Goal: Contribute content

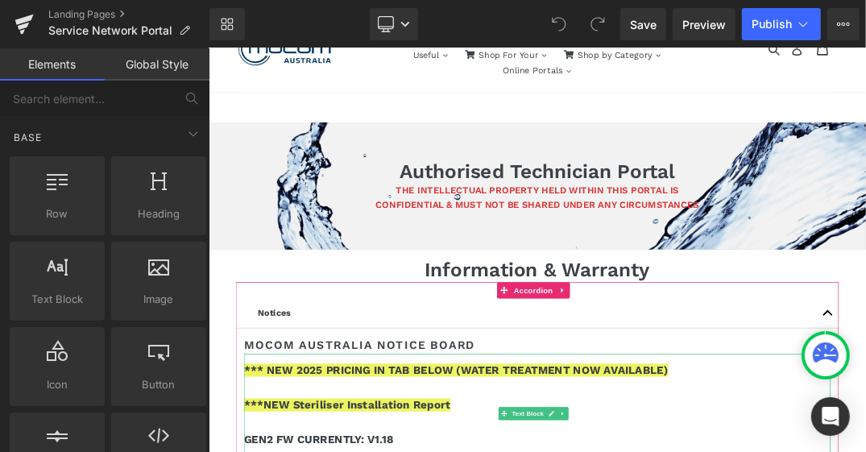
scroll to position [64, 0]
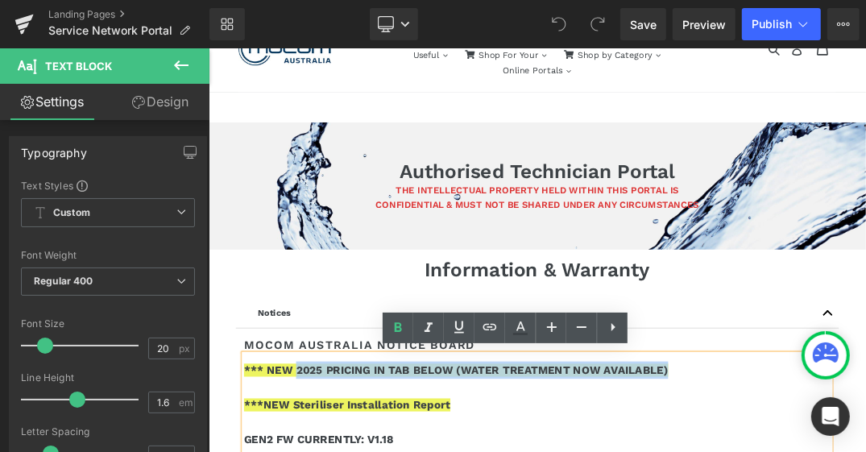
drag, startPoint x: 339, startPoint y: 523, endPoint x: 899, endPoint y: 504, distance: 560.5
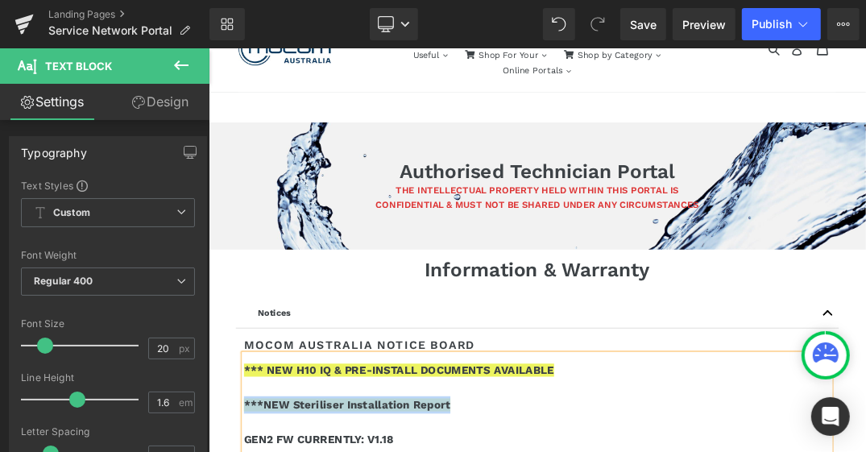
drag, startPoint x: 574, startPoint y: 571, endPoint x: 260, endPoint y: 571, distance: 313.5
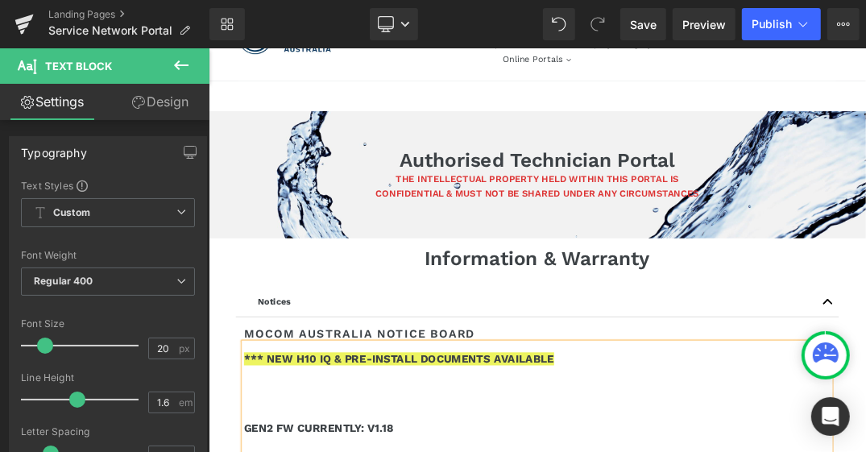
scroll to position [81, 0]
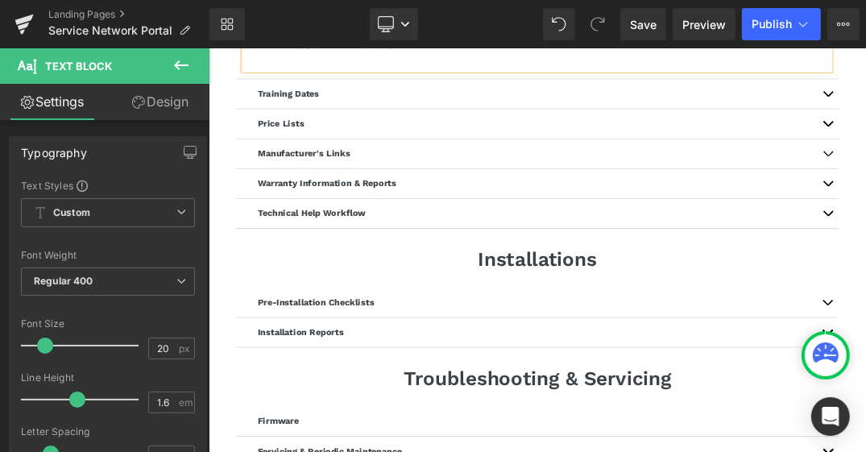
scroll to position [626, 0]
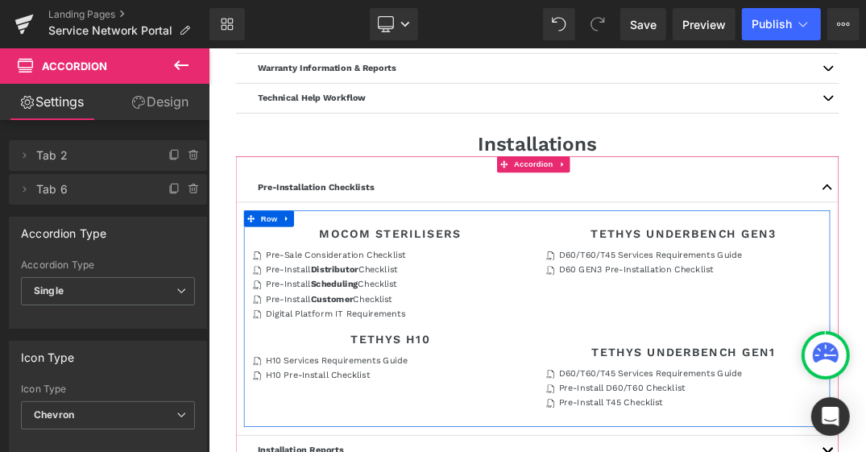
scroll to position [806, 0]
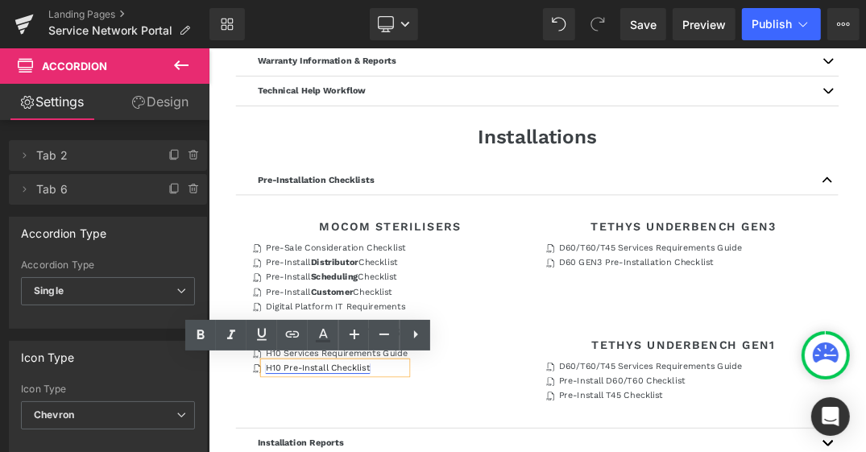
click at [0, 0] on div "Edit or remove link: Edit - Unlink - Cancel" at bounding box center [0, 0] width 0 height 0
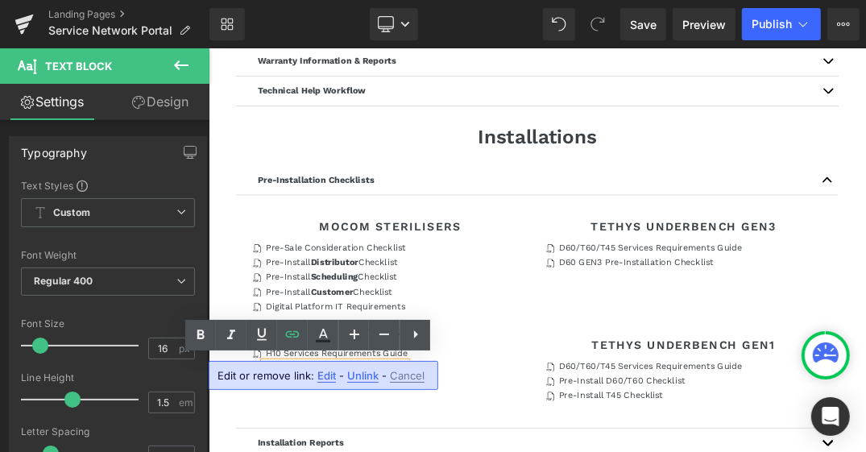
click at [319, 376] on span "Edit" at bounding box center [327, 376] width 19 height 14
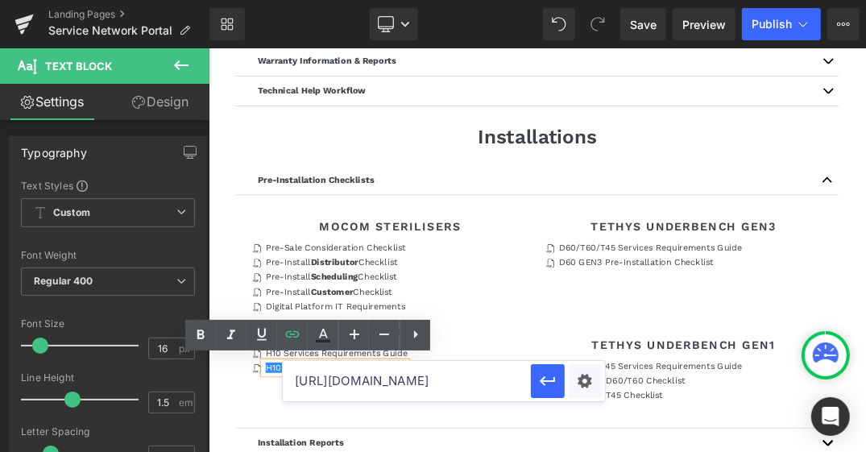
click at [456, 381] on input "[URL][DOMAIN_NAME]" at bounding box center [407, 381] width 248 height 40
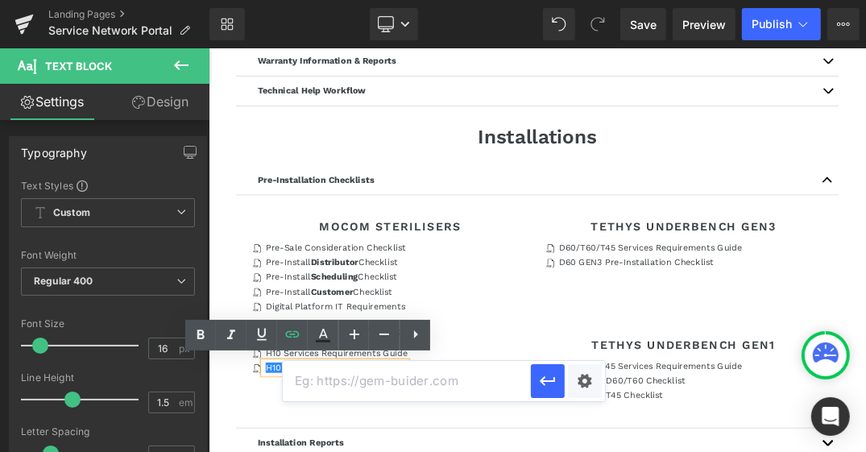
click at [364, 367] on input "text" at bounding box center [407, 381] width 248 height 40
paste input "[URL][DOMAIN_NAME]"
type input "[URL][DOMAIN_NAME]"
click at [579, 0] on div "Text Color Highlight Color #333333 Edit or remove link: Edit - Unlink - Cancel …" at bounding box center [433, 0] width 866 height 0
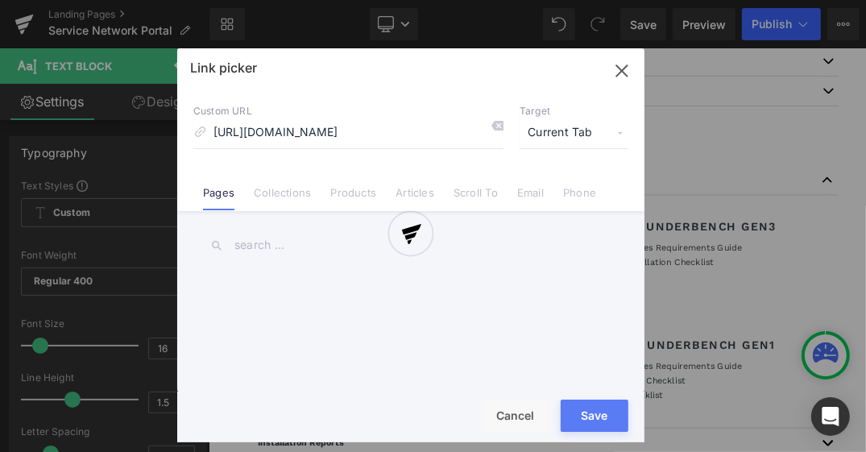
scroll to position [0, 0]
click at [574, 137] on div at bounding box center [410, 245] width 467 height 394
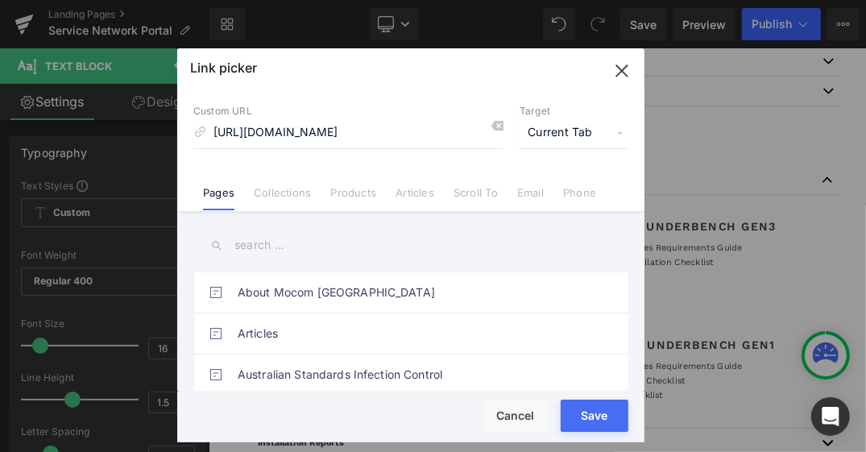
click at [604, 135] on span "Current Tab" at bounding box center [574, 133] width 109 height 31
click at [560, 188] on li "New Tab" at bounding box center [574, 191] width 125 height 28
click at [600, 425] on button "Save" at bounding box center [595, 416] width 68 height 32
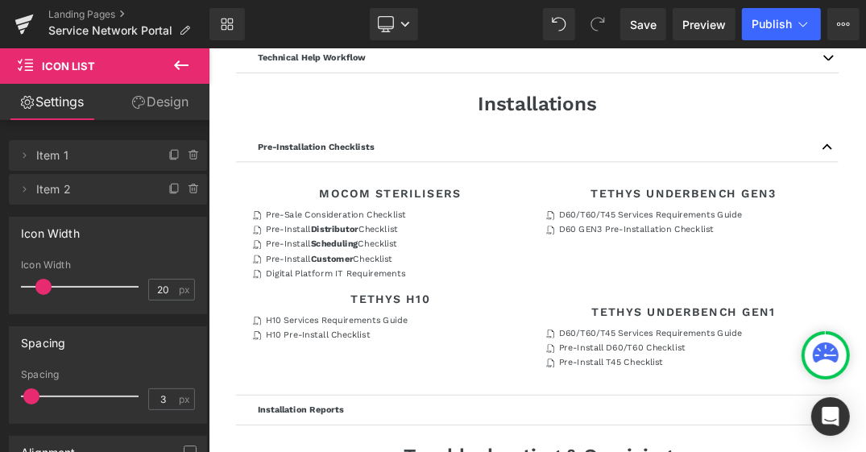
scroll to position [854, 0]
click at [648, 23] on span "Save" at bounding box center [643, 24] width 27 height 17
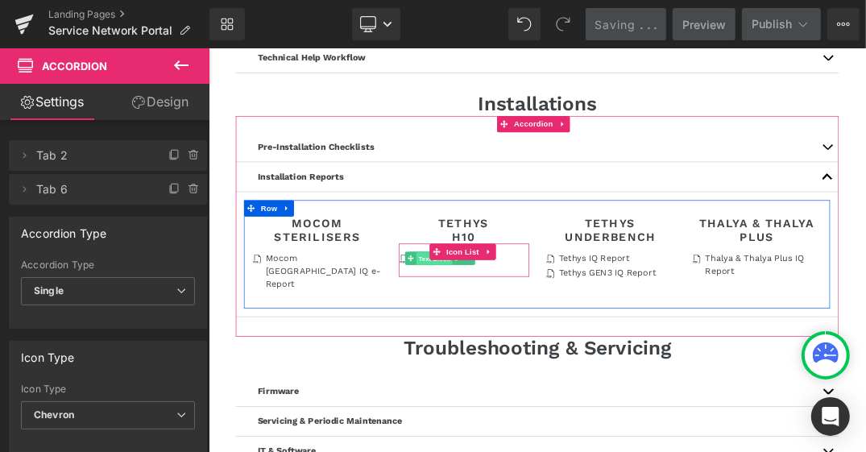
click at [520, 359] on span "Text Block" at bounding box center [542, 360] width 53 height 19
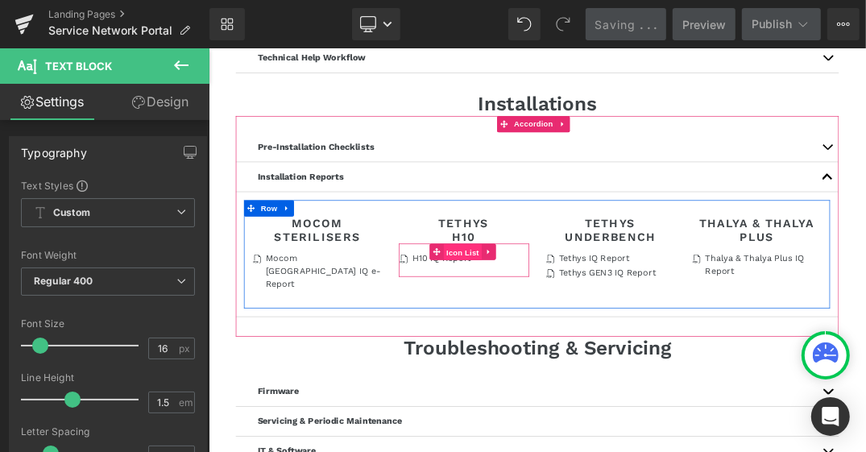
click at [574, 359] on span "Icon List" at bounding box center [585, 351] width 56 height 24
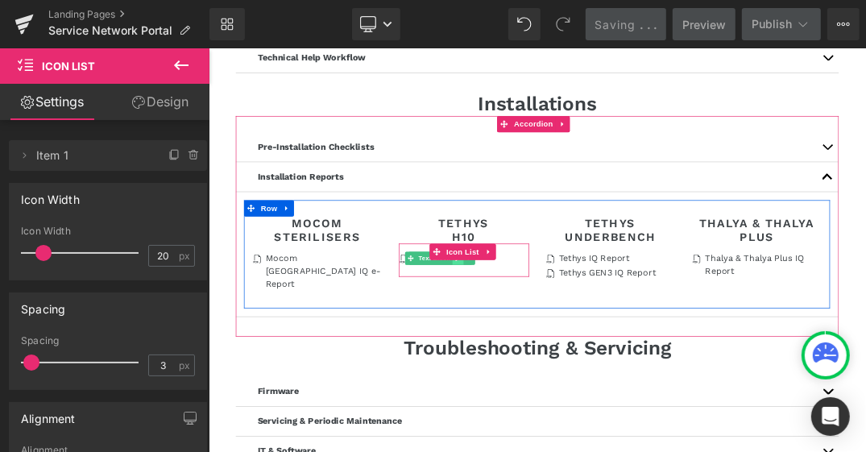
click at [574, 366] on link at bounding box center [578, 359] width 17 height 19
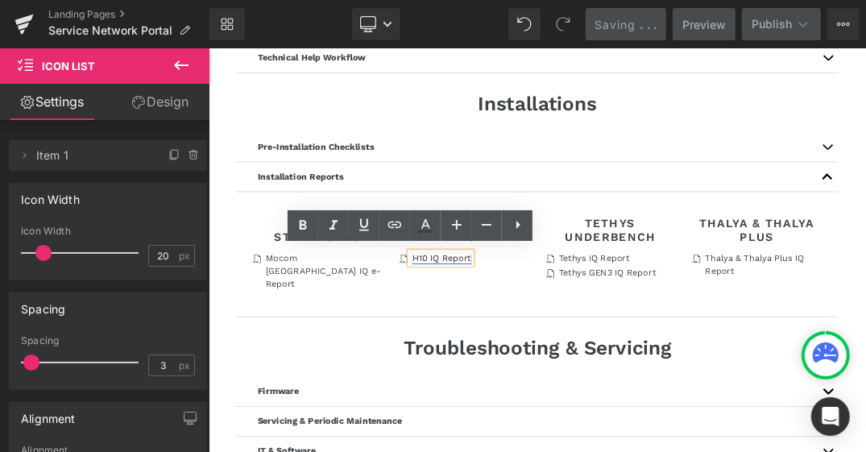
click at [562, 358] on link "H10 IQ Report" at bounding box center [554, 358] width 88 height 15
click at [0, 0] on div "Edit or remove link: Edit - Unlink - Cancel" at bounding box center [0, 0] width 0 height 0
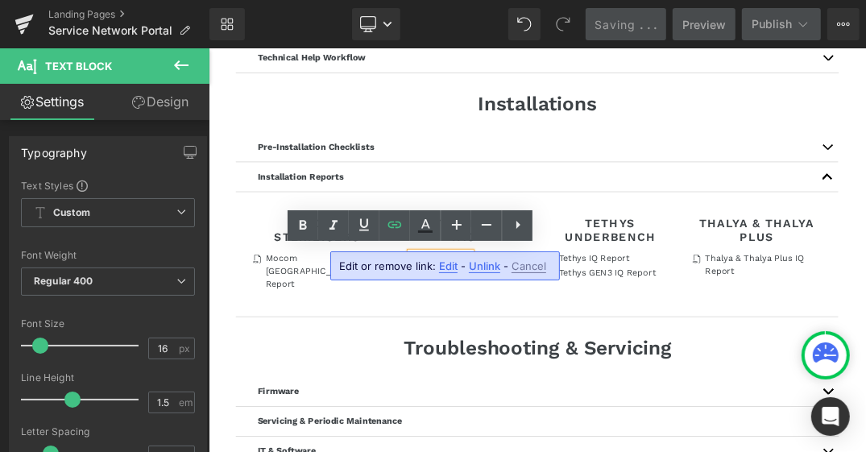
click at [477, 268] on span "Unlink" at bounding box center [484, 267] width 31 height 14
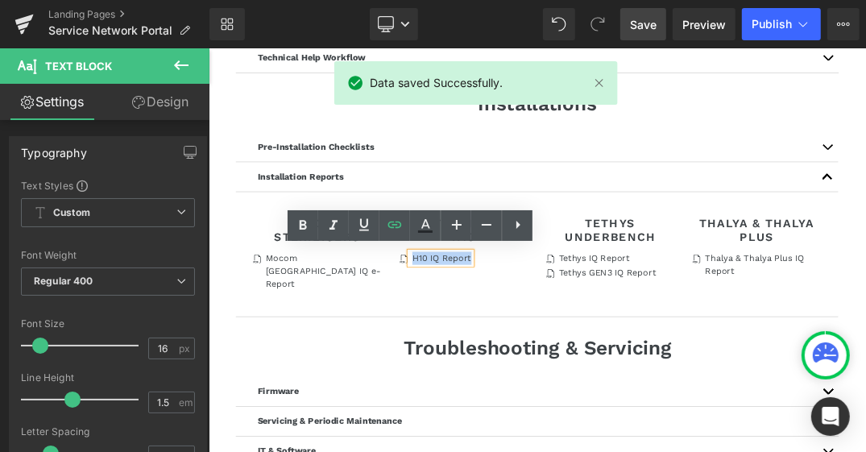
drag, startPoint x: 504, startPoint y: 358, endPoint x: 600, endPoint y: 363, distance: 96.0
click at [600, 363] on div "Icon H10 IQ Report Text Block" at bounding box center [586, 362] width 193 height 25
click at [391, 226] on icon at bounding box center [394, 224] width 19 height 19
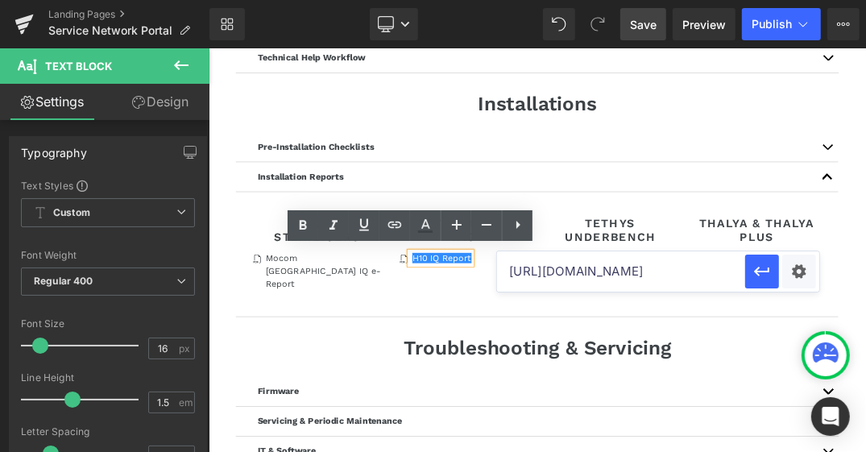
click at [552, 275] on input "[URL][DOMAIN_NAME]" at bounding box center [621, 271] width 248 height 40
paste input "[URL][DOMAIN_NAME]"
type input "[URL][DOMAIN_NAME]"
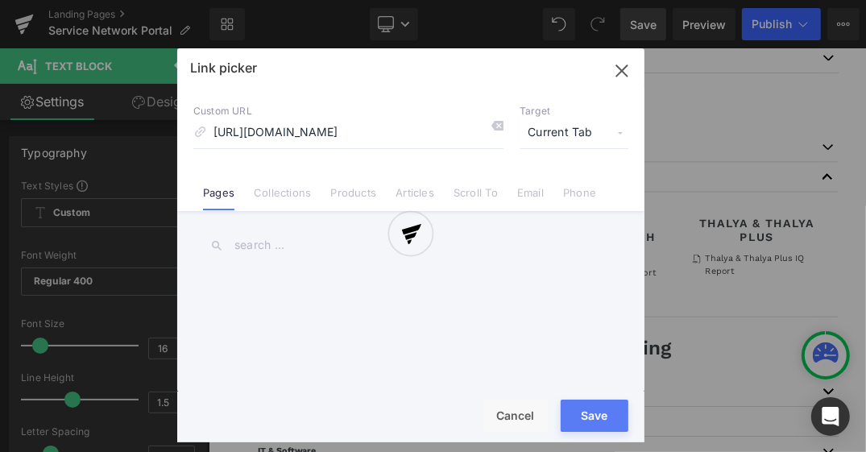
click at [798, 0] on div "Text Color Highlight Color #333333 Edit or remove link: Edit - Unlink - Cancel …" at bounding box center [433, 0] width 866 height 0
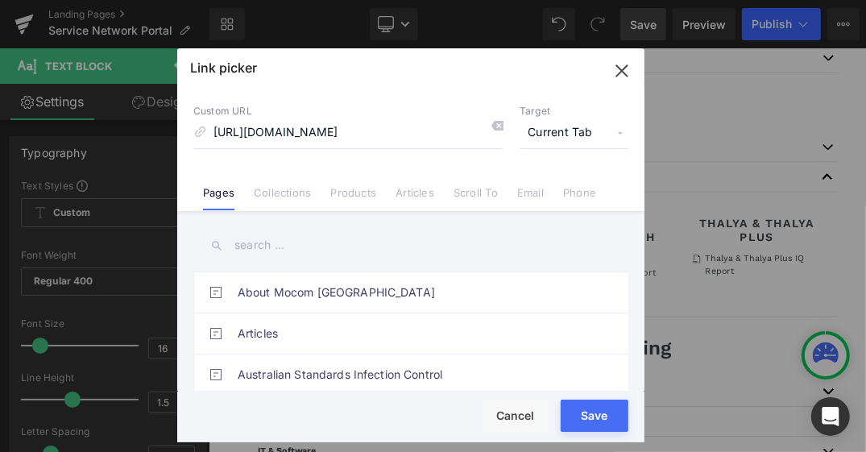
click at [559, 127] on span "Current Tab" at bounding box center [574, 133] width 109 height 31
click at [546, 195] on li "New Tab" at bounding box center [574, 191] width 125 height 28
click at [586, 413] on button "Save" at bounding box center [595, 416] width 68 height 32
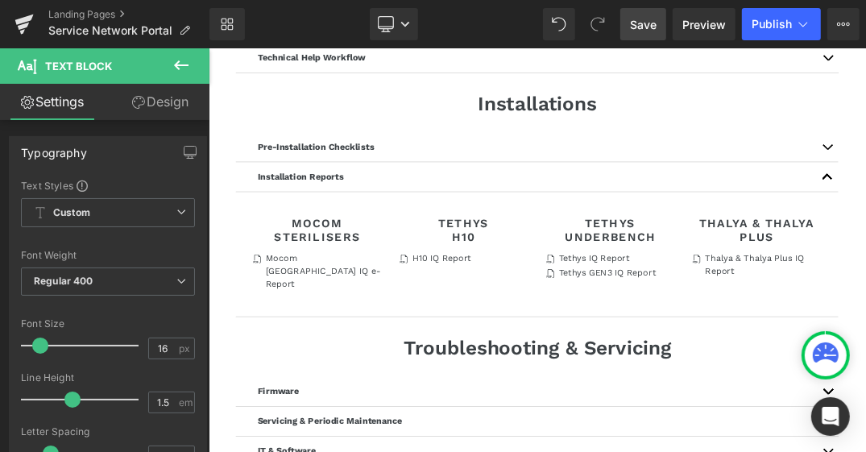
click at [646, 31] on span "Save" at bounding box center [643, 24] width 27 height 17
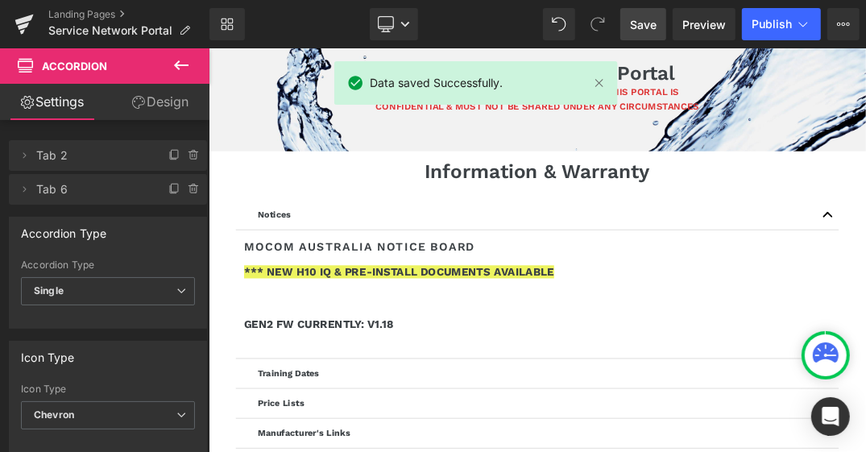
scroll to position [209, 0]
click at [807, 23] on icon at bounding box center [804, 24] width 9 height 5
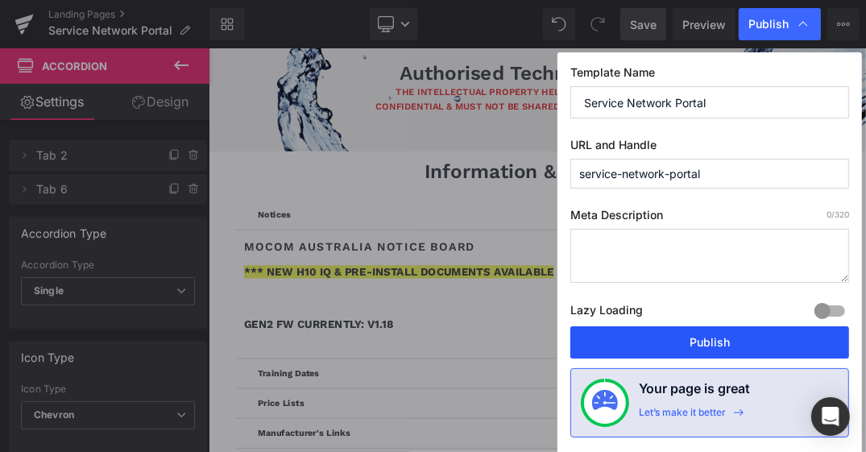
click at [715, 352] on button "Publish" at bounding box center [710, 342] width 279 height 32
